Goal: Information Seeking & Learning: Learn about a topic

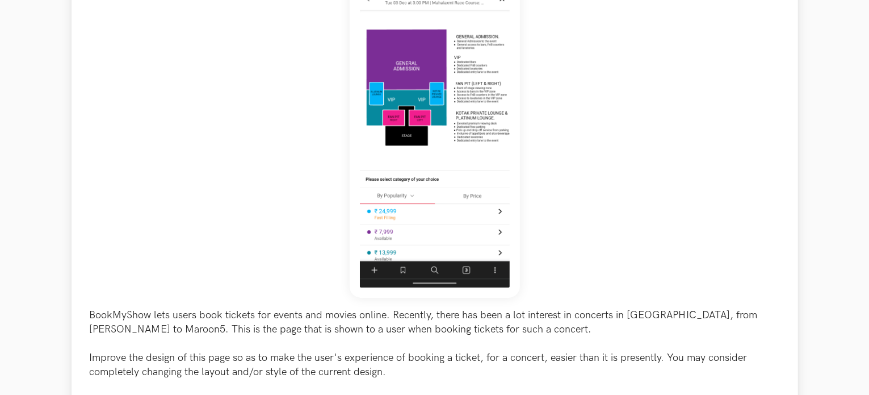
click at [225, 287] on div "BookMyShow lets users book tickets for events and movies online. Recently, ther…" at bounding box center [435, 183] width 690 height 478
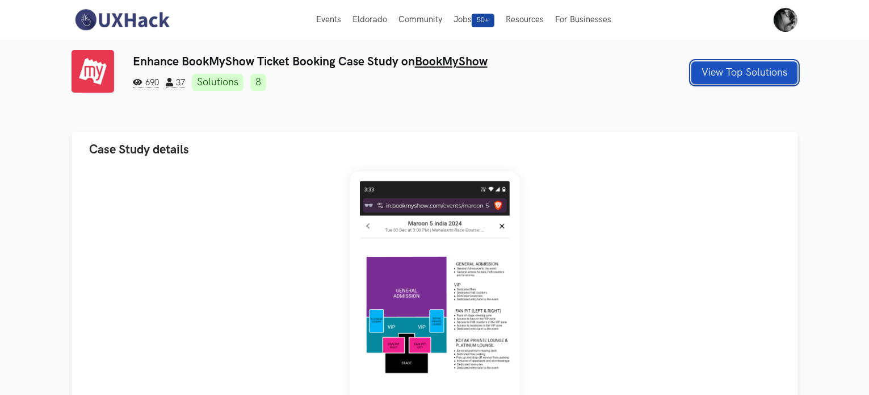
click at [738, 72] on button "View Top Solutions" at bounding box center [745, 72] width 106 height 23
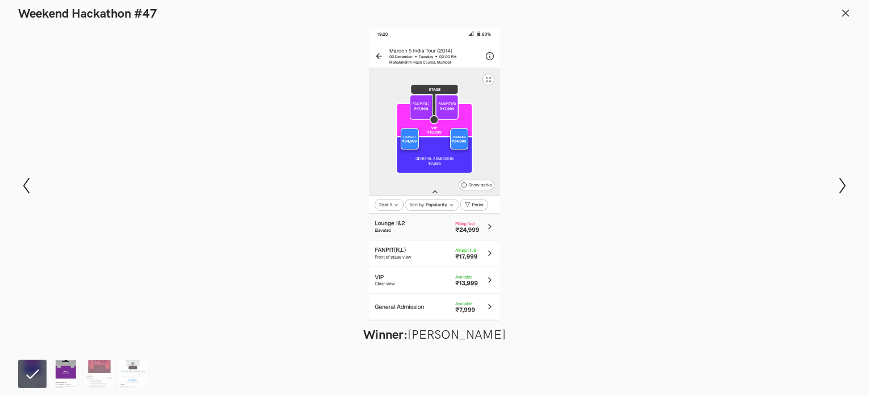
click at [66, 366] on img at bounding box center [66, 373] width 28 height 28
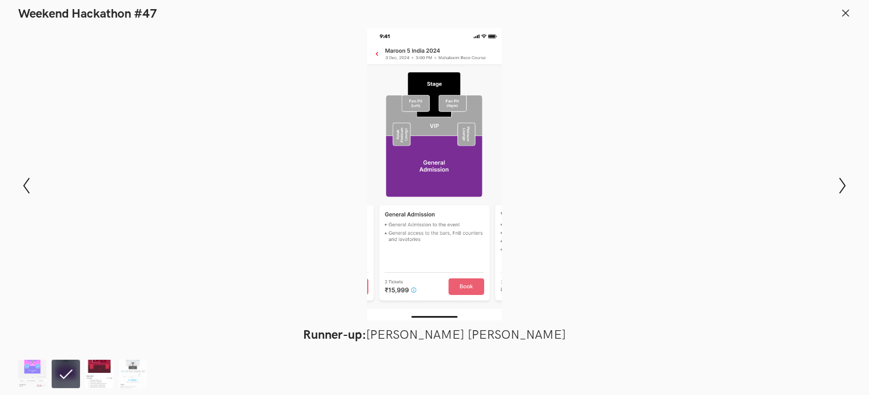
click at [90, 366] on img at bounding box center [99, 373] width 28 height 28
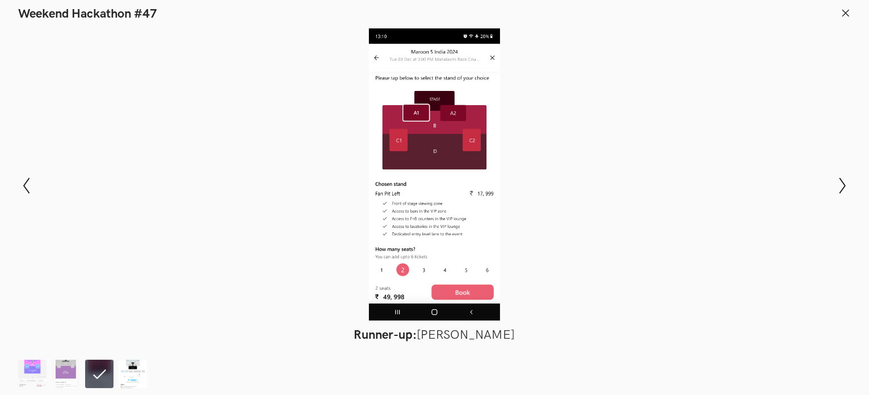
click at [126, 370] on img at bounding box center [133, 373] width 28 height 28
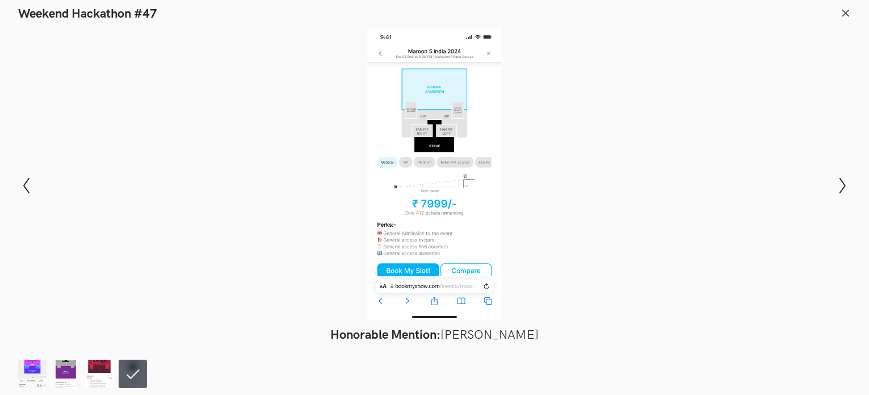
click at [446, 179] on div at bounding box center [434, 174] width 786 height 292
click at [441, 161] on div at bounding box center [434, 174] width 786 height 292
click at [443, 241] on div at bounding box center [434, 174] width 786 height 292
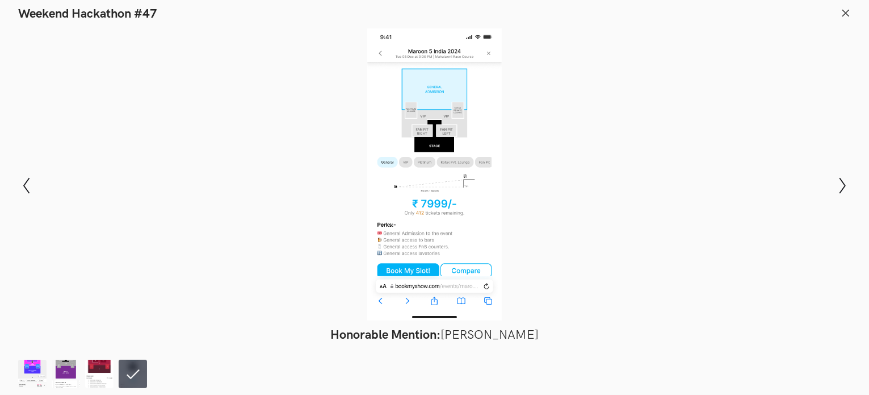
click at [464, 186] on div at bounding box center [434, 174] width 786 height 292
click at [463, 186] on div at bounding box center [434, 174] width 786 height 292
click at [477, 237] on div at bounding box center [434, 174] width 786 height 292
